Goal: Find specific page/section: Find specific page/section

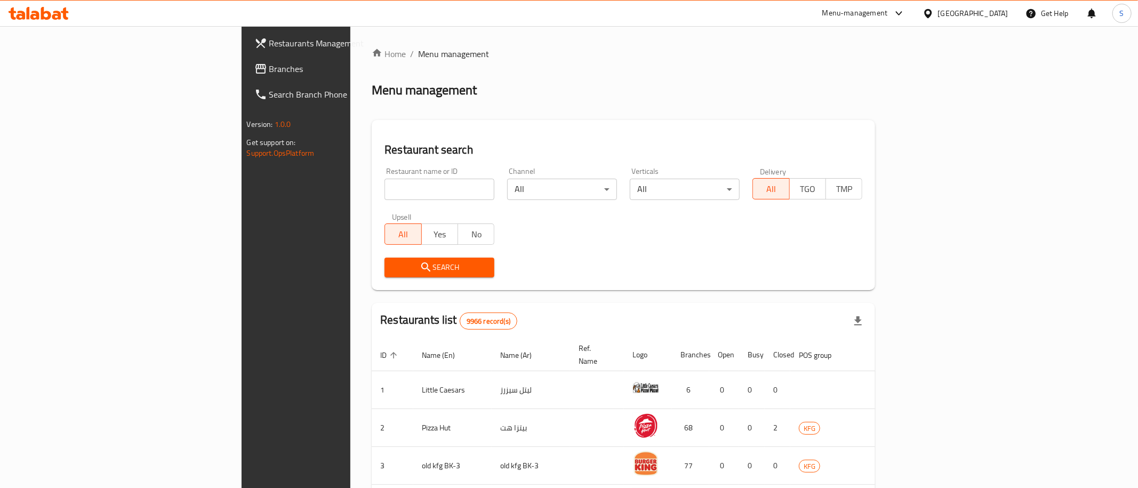
click at [384, 190] on input "search" at bounding box center [439, 189] width 110 height 21
paste input "Thats It"
click button "Search" at bounding box center [439, 268] width 110 height 20
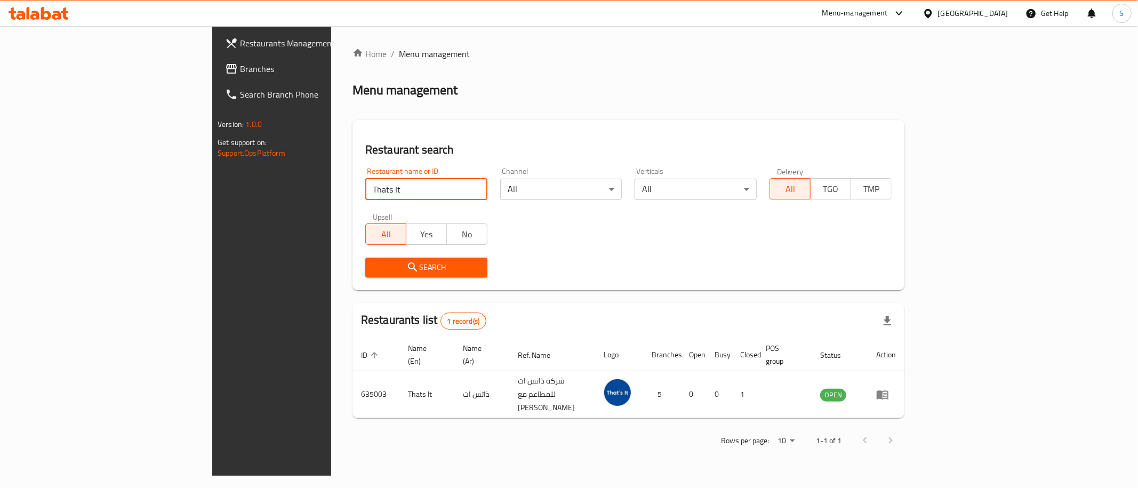
drag, startPoint x: 287, startPoint y: 188, endPoint x: 275, endPoint y: 312, distance: 124.9
click at [365, 188] on input "Thats It" at bounding box center [426, 189] width 122 height 21
click at [365, 183] on input "Thats It" at bounding box center [426, 189] width 122 height 21
paste input "arf & Nathriy"
click button "Search" at bounding box center [426, 268] width 122 height 20
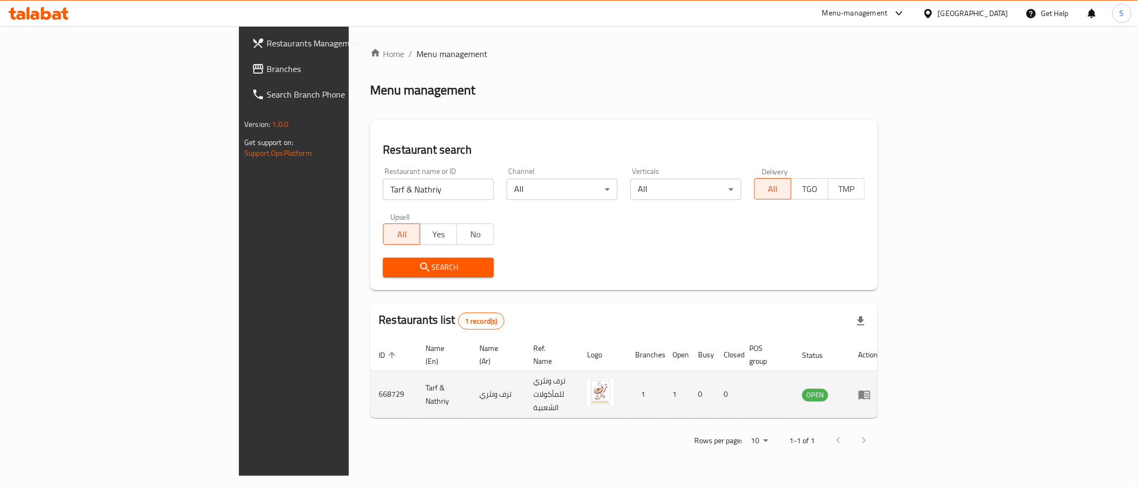
click at [417, 376] on td "Tarf & Nathriy" at bounding box center [444, 394] width 54 height 47
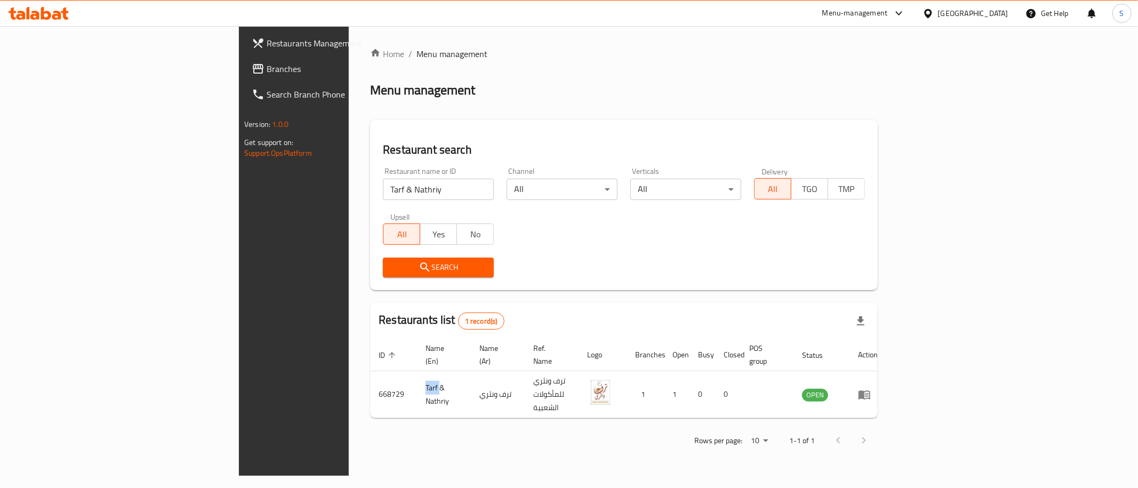
copy td "Tarf"
click at [384, 188] on input "Tarf & Nathriy" at bounding box center [438, 189] width 111 height 21
paste input "[PERSON_NAME]"
click button "Search" at bounding box center [438, 268] width 111 height 20
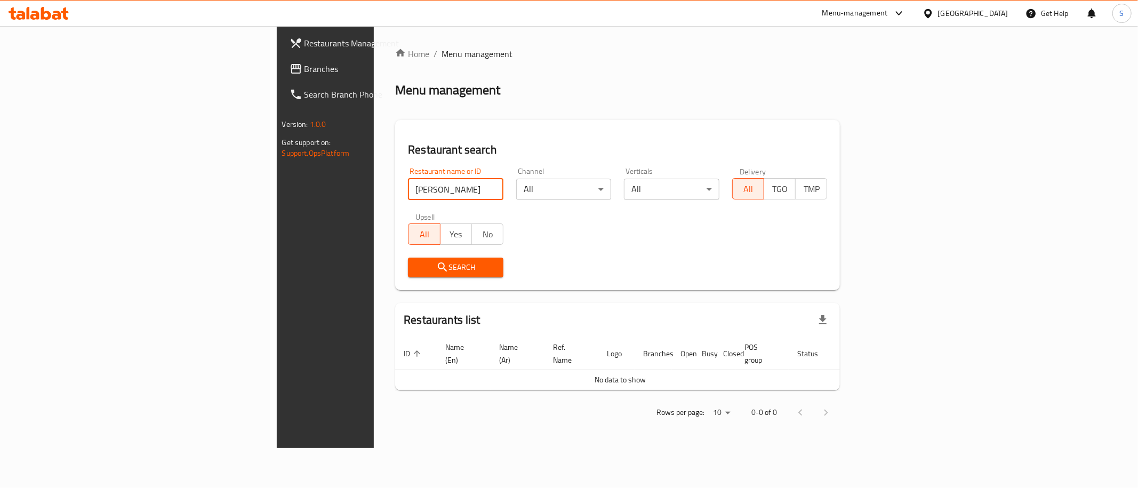
click at [408, 192] on input "[PERSON_NAME]" at bounding box center [455, 189] width 95 height 21
paste input "5 Napki"
click button "Search" at bounding box center [455, 268] width 95 height 20
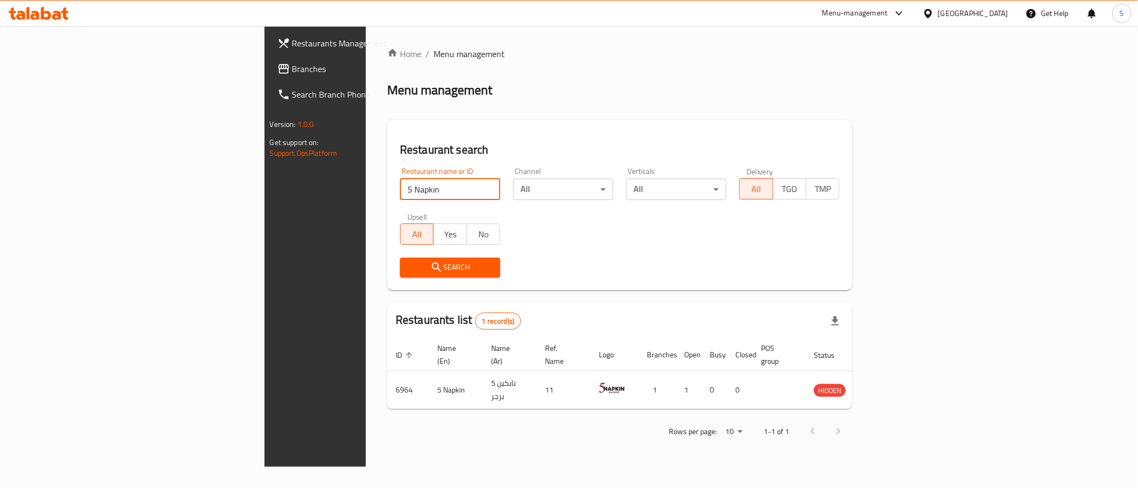
drag, startPoint x: 238, startPoint y: 185, endPoint x: 124, endPoint y: 183, distance: 113.6
click at [400, 183] on input "5 Napkin" at bounding box center [450, 189] width 100 height 21
type input "Napkin"
click button "Search" at bounding box center [450, 268] width 100 height 20
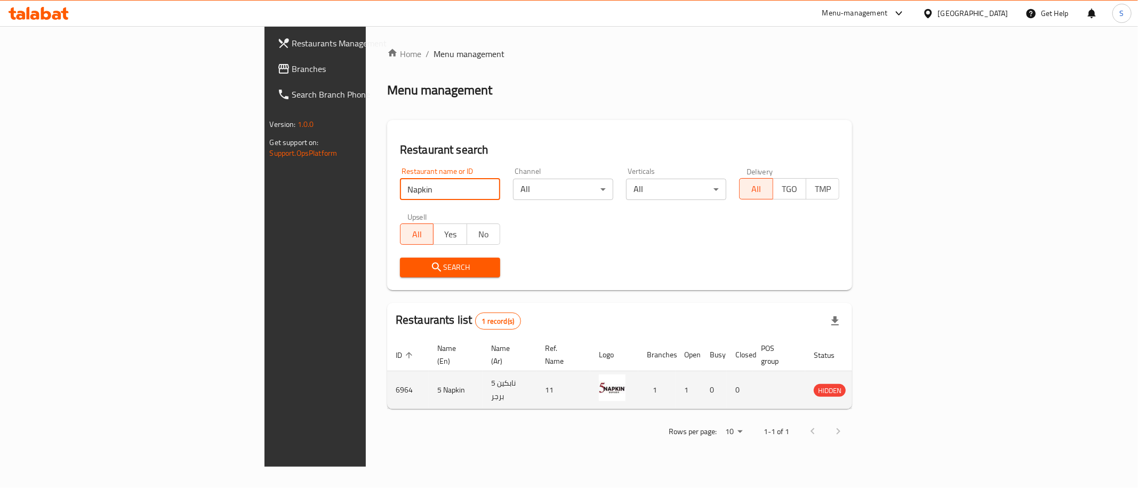
click at [880, 388] on icon "enhanced table" at bounding box center [879, 390] width 4 height 4
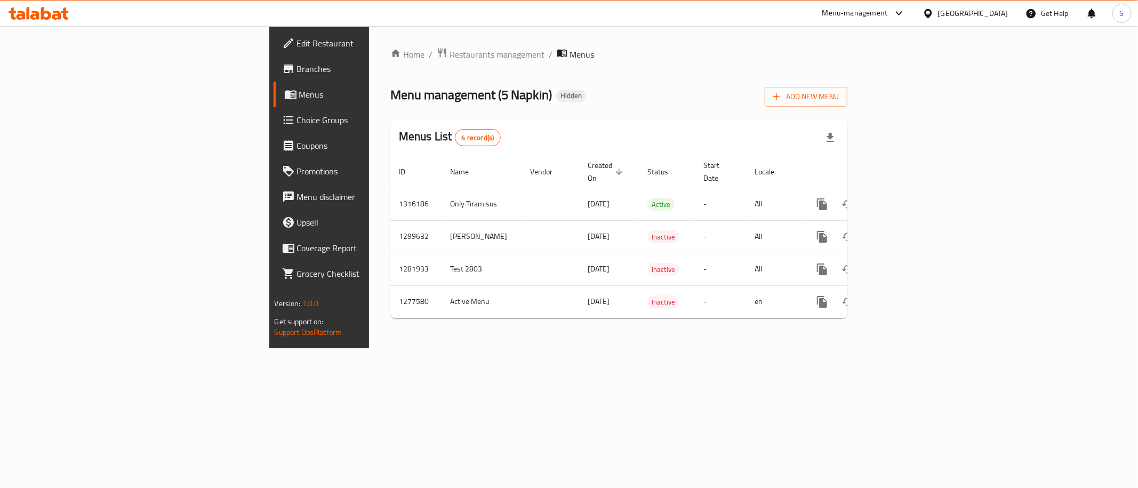
click at [297, 69] on span "Branches" at bounding box center [374, 68] width 154 height 13
